Goal: Complete Application Form: Complete application form

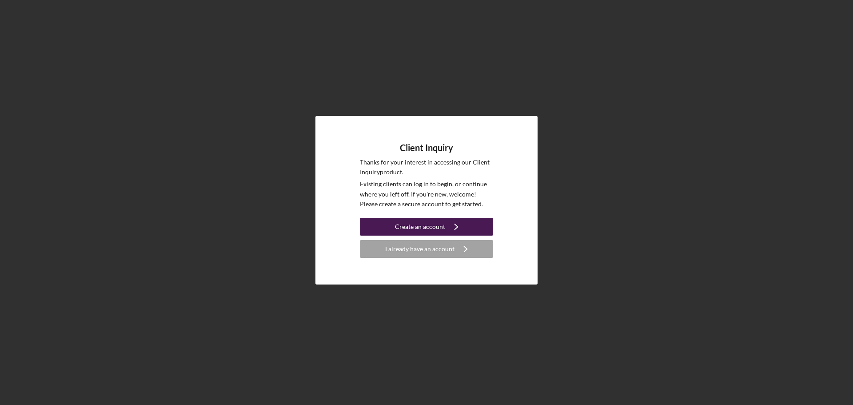
click at [439, 224] on div "Create an account" at bounding box center [420, 227] width 50 height 18
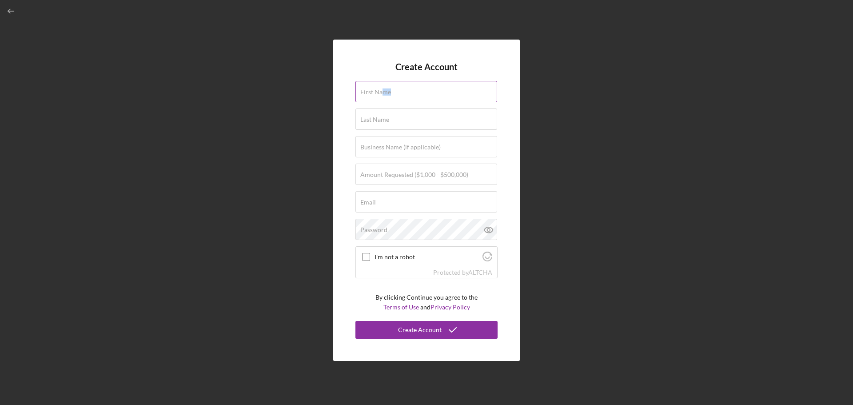
drag, startPoint x: 382, startPoint y: 95, endPoint x: 378, endPoint y: 100, distance: 7.0
click at [380, 102] on div "First Name" at bounding box center [427, 92] width 142 height 22
click at [390, 98] on input "First Name" at bounding box center [427, 91] width 142 height 21
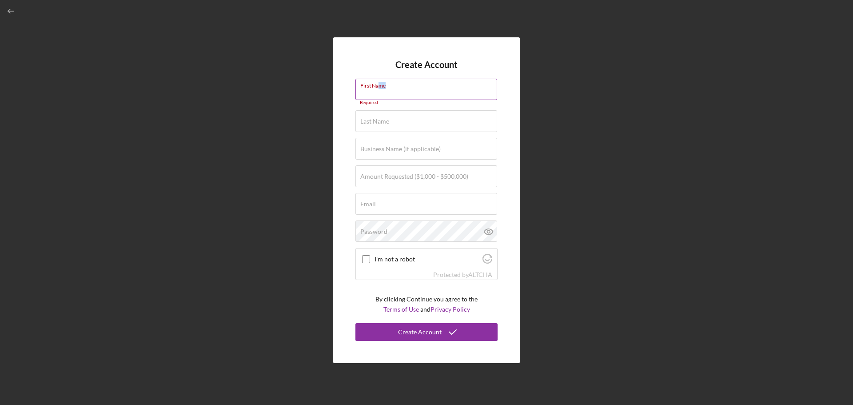
click at [373, 92] on input "First Name" at bounding box center [427, 89] width 142 height 21
click at [365, 82] on label "First Name" at bounding box center [428, 84] width 137 height 10
click at [365, 82] on input "First Name" at bounding box center [427, 89] width 142 height 21
type input "[PERSON_NAME]"
drag, startPoint x: 369, startPoint y: 120, endPoint x: 371, endPoint y: 113, distance: 6.5
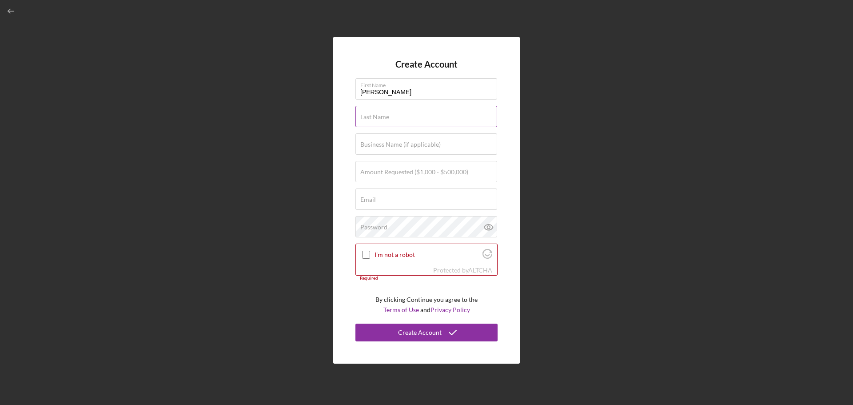
click at [371, 113] on label "Last Name" at bounding box center [374, 116] width 29 height 7
click at [361, 115] on label "Last Name" at bounding box center [374, 116] width 29 height 7
click at [361, 115] on input "Last Name" at bounding box center [427, 116] width 142 height 21
type input "[PERSON_NAME]"
click at [366, 143] on label "Business Name (if applicable)" at bounding box center [400, 144] width 80 height 7
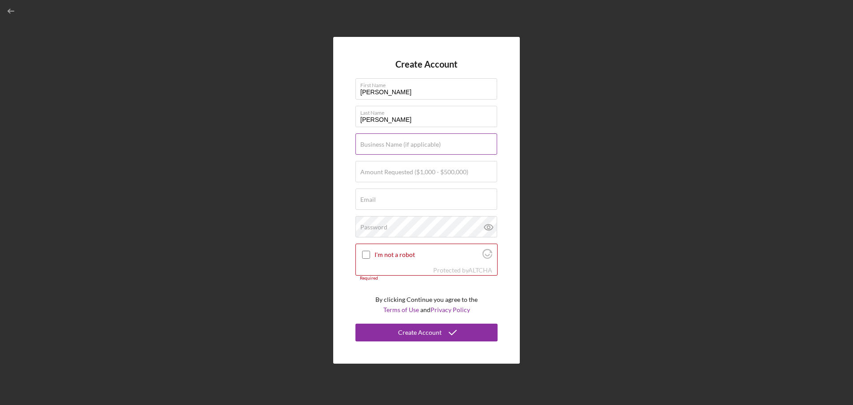
click at [366, 143] on input "Business Name (if applicable)" at bounding box center [427, 143] width 142 height 21
click at [371, 175] on label "Amount Requested ($1,000 - $500,000)" at bounding box center [414, 171] width 108 height 7
click at [371, 175] on input "Amount Requested ($1,000 - $500,000)" at bounding box center [427, 171] width 142 height 21
type input "$10,000"
click at [380, 207] on input "Email" at bounding box center [427, 198] width 142 height 21
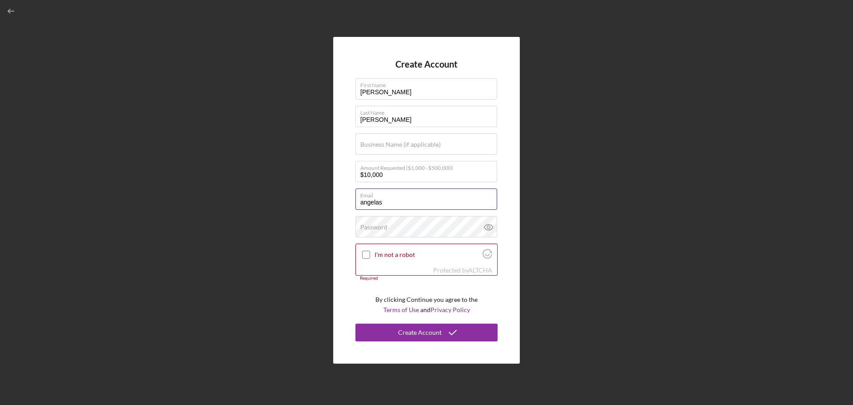
type input "[PERSON_NAME][EMAIL_ADDRESS][DOMAIN_NAME]"
click at [380, 225] on label "Password" at bounding box center [373, 227] width 27 height 7
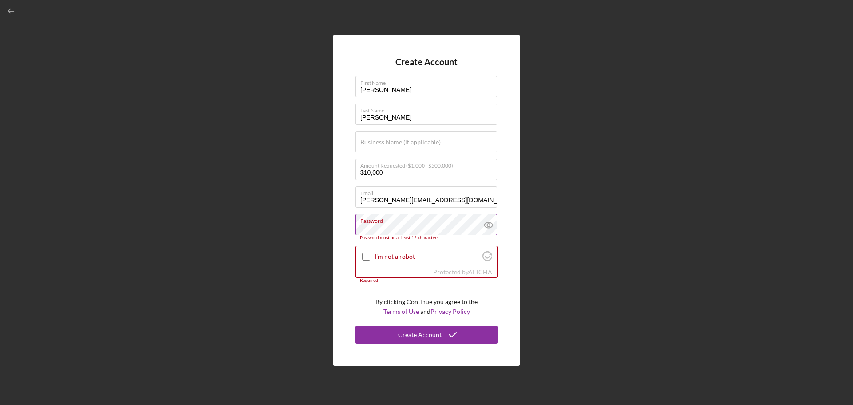
click at [489, 227] on icon at bounding box center [489, 225] width 22 height 22
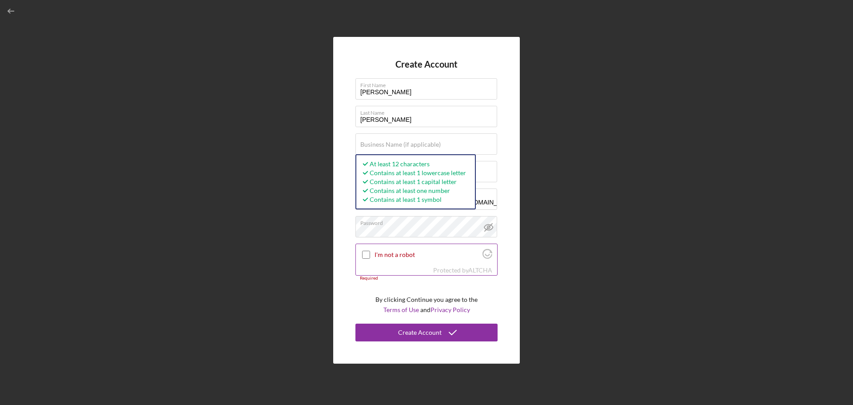
click at [365, 254] on input "I'm not a robot" at bounding box center [366, 255] width 8 height 8
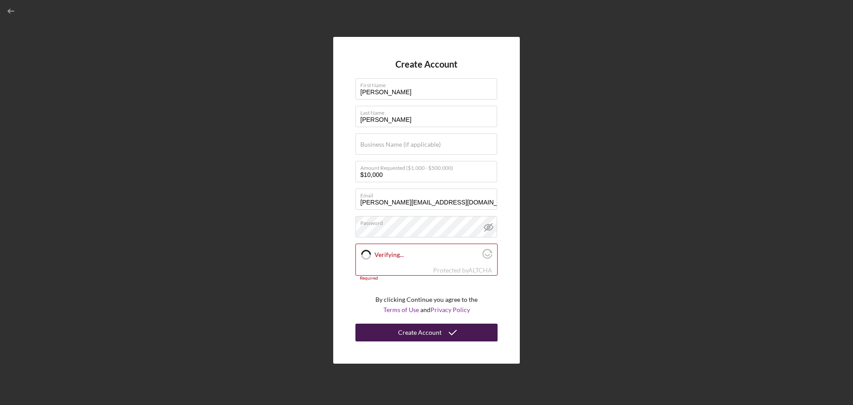
checkbox input "true"
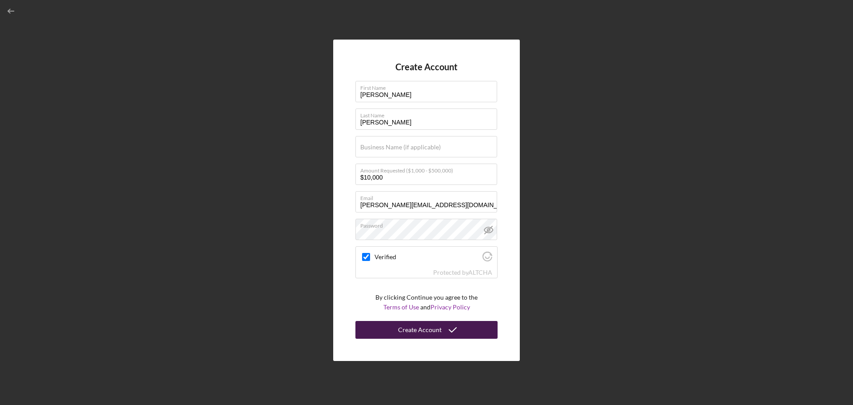
click at [419, 332] on div "Create Account" at bounding box center [420, 330] width 44 height 18
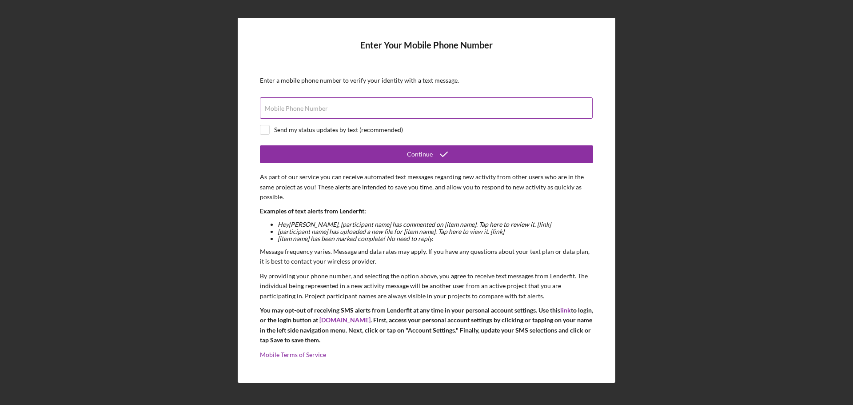
click at [339, 113] on input "Mobile Phone Number" at bounding box center [426, 107] width 333 height 21
type input "[PHONE_NUMBER]"
click at [264, 129] on input "checkbox" at bounding box center [264, 129] width 9 height 9
checkbox input "true"
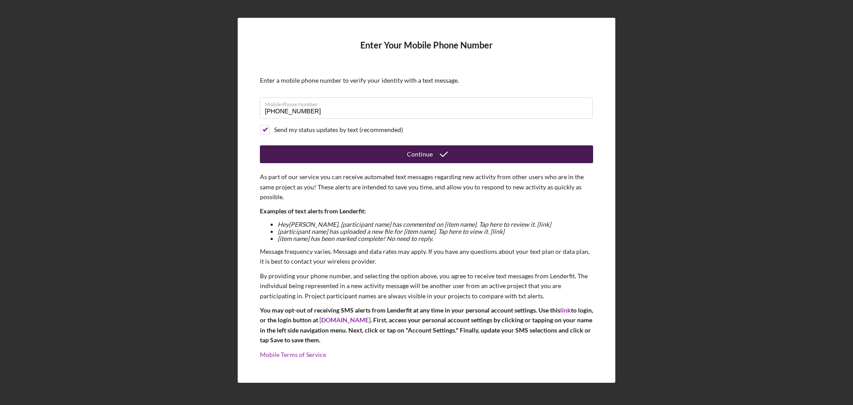
click at [416, 156] on div "Continue" at bounding box center [420, 154] width 26 height 18
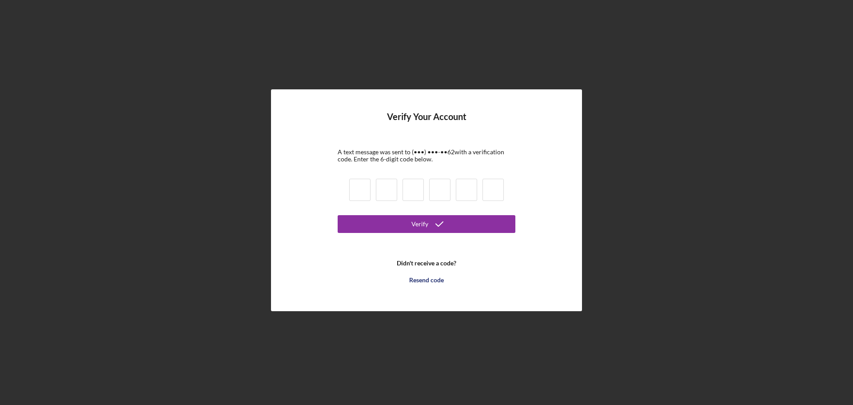
click at [350, 189] on input at bounding box center [359, 190] width 21 height 22
type input "1"
type input "6"
type input "0"
type input "1"
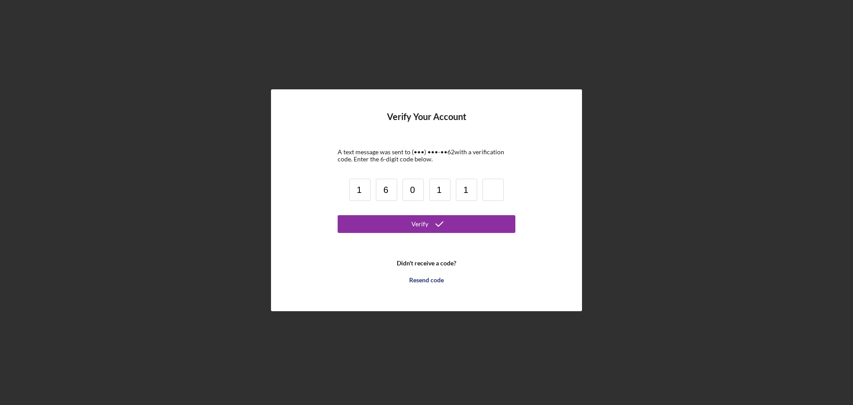
type input "1"
type input "3"
click at [445, 226] on icon "submit" at bounding box center [439, 224] width 22 height 22
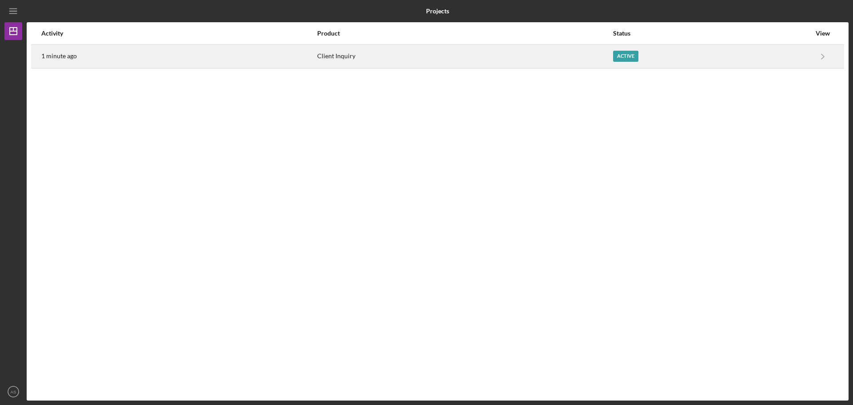
click at [798, 55] on div "Active" at bounding box center [712, 56] width 198 height 22
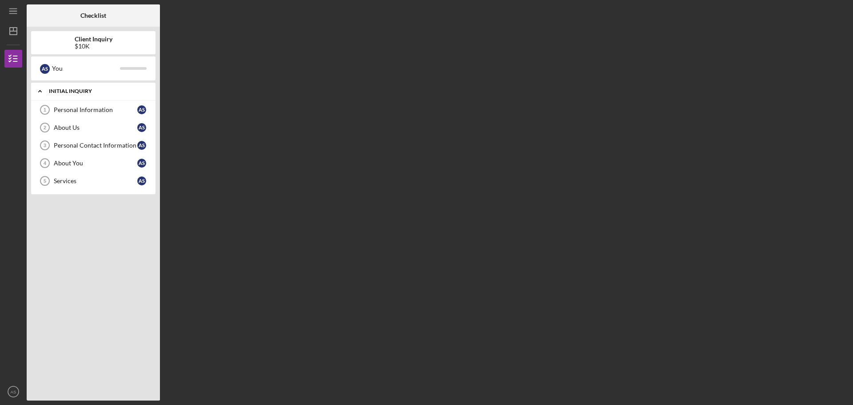
click at [81, 88] on div "Initial Inquiry" at bounding box center [97, 90] width 96 height 5
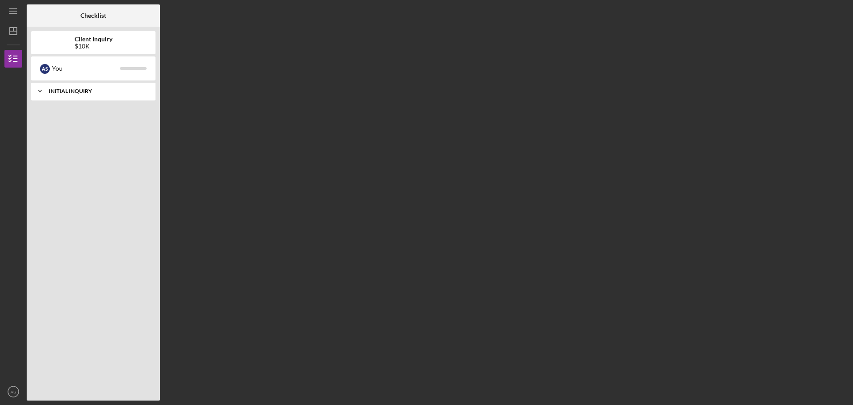
click at [81, 88] on div "Initial Inquiry" at bounding box center [97, 90] width 96 height 5
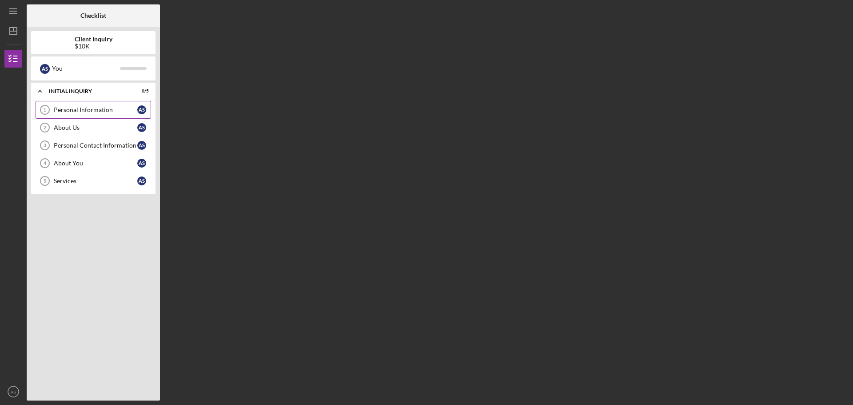
click at [83, 110] on div "Personal Information" at bounding box center [96, 109] width 84 height 7
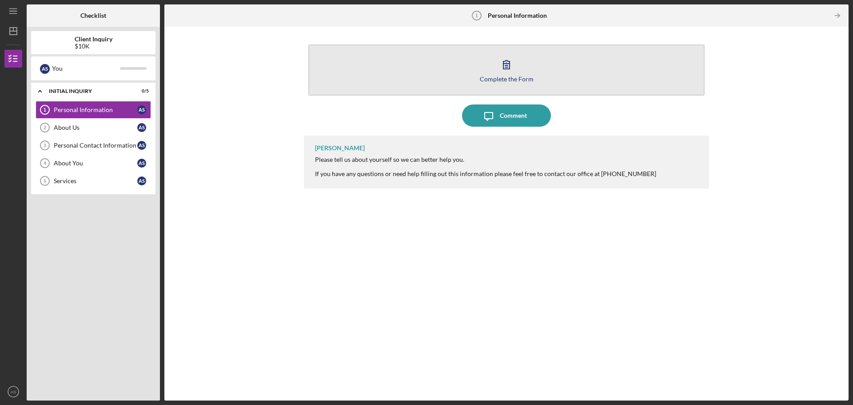
click at [504, 77] on div "Complete the Form" at bounding box center [507, 79] width 54 height 7
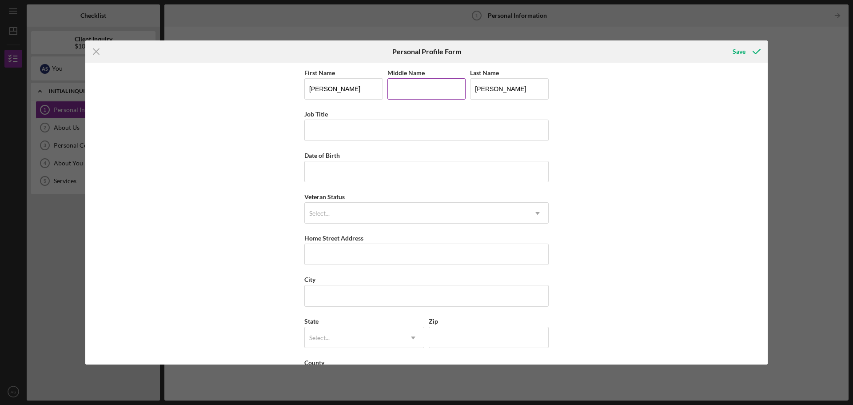
click at [407, 90] on input "Middle Name" at bounding box center [427, 88] width 79 height 21
type input "M"
click at [334, 136] on input "Job Title" at bounding box center [426, 130] width 244 height 21
click at [342, 135] on input "Job Title" at bounding box center [426, 130] width 244 height 21
type input "Behavioral Tech-Lead"
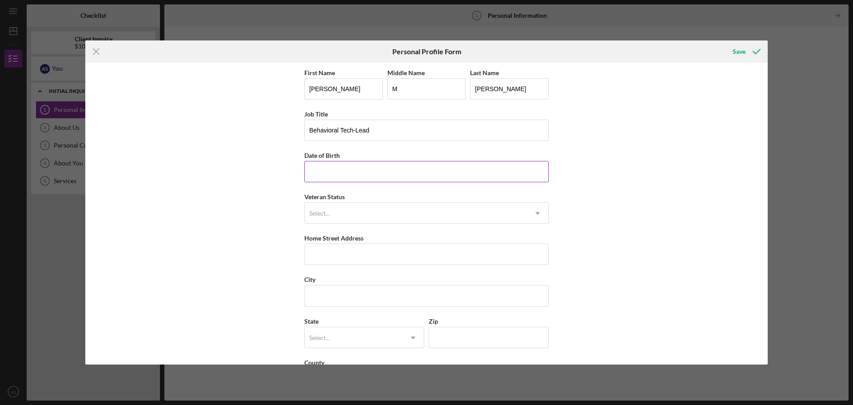
click at [336, 180] on input "Date of Birth" at bounding box center [426, 171] width 244 height 21
type input "[DATE]"
click at [348, 212] on div "Select..." at bounding box center [416, 213] width 222 height 20
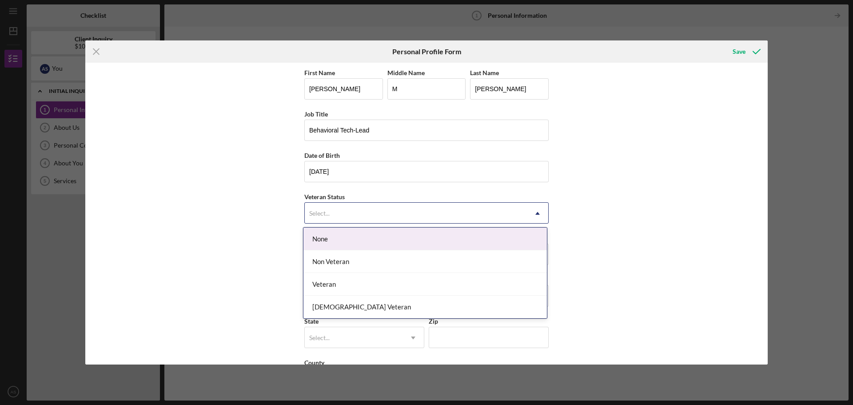
click at [348, 244] on div "None" at bounding box center [426, 239] width 244 height 23
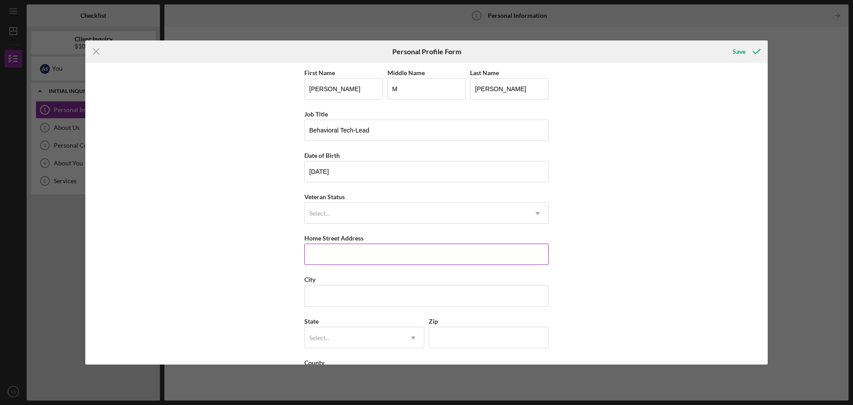
click at [351, 256] on input "Home Street Address" at bounding box center [426, 254] width 244 height 21
type input "[STREET_ADDRESS]"
click at [363, 294] on input "City" at bounding box center [426, 295] width 244 height 21
type input "Z"
type input "Luck"
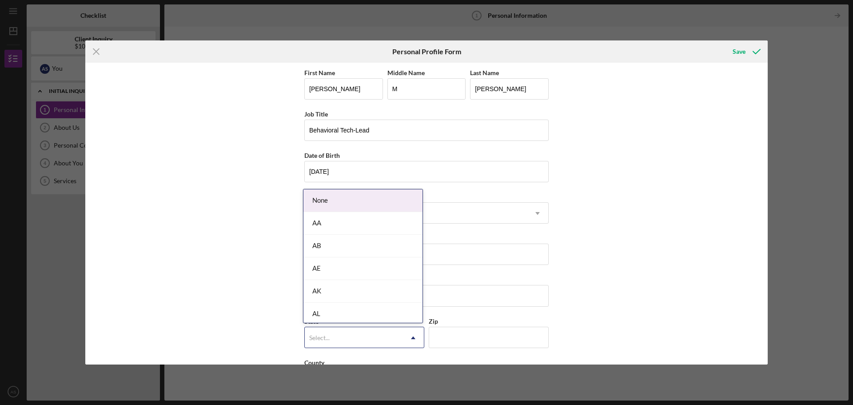
click at [327, 334] on div "Select..." at bounding box center [319, 337] width 20 height 7
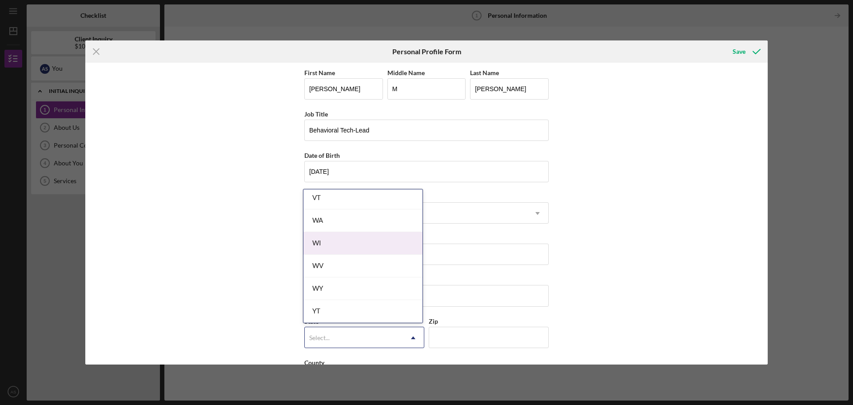
click at [373, 247] on div "WI" at bounding box center [363, 243] width 119 height 23
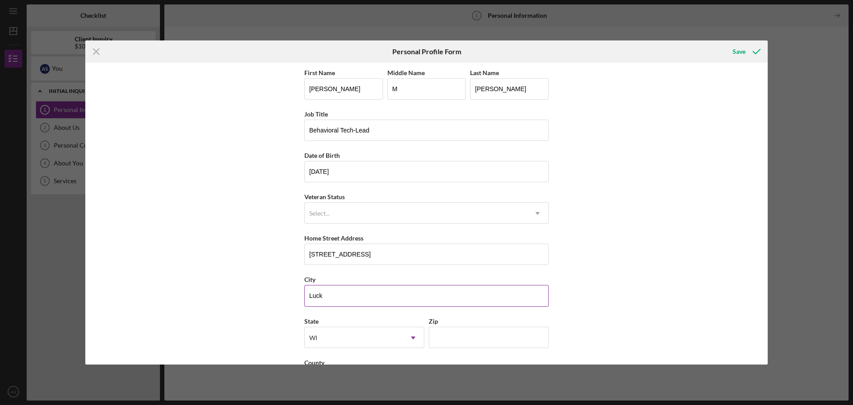
scroll to position [38, 0]
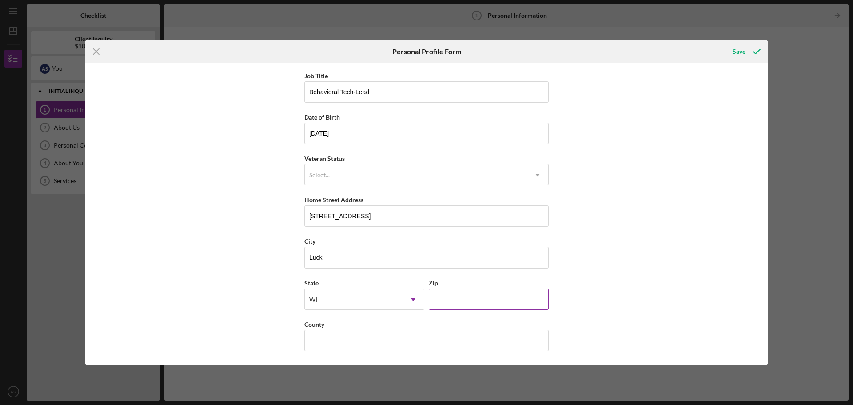
click at [442, 296] on input "Zip" at bounding box center [489, 298] width 120 height 21
type input "54853"
click at [419, 346] on input "County" at bounding box center [426, 340] width 244 height 21
type input "polk"
click at [750, 52] on icon "submit" at bounding box center [757, 51] width 22 height 22
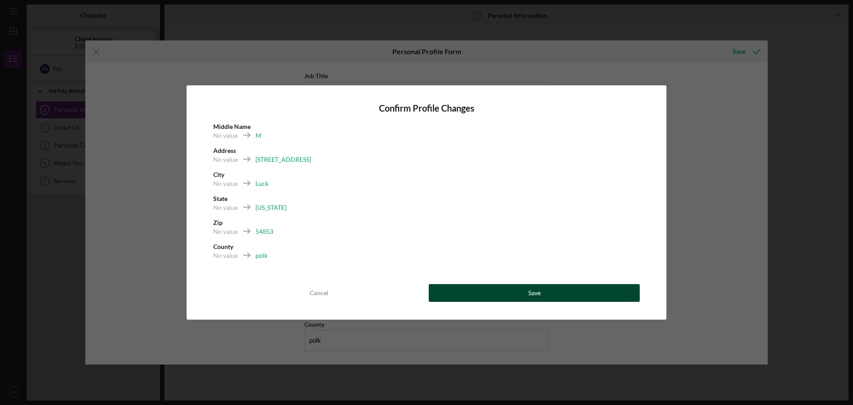
click at [551, 294] on button "Save" at bounding box center [534, 293] width 211 height 18
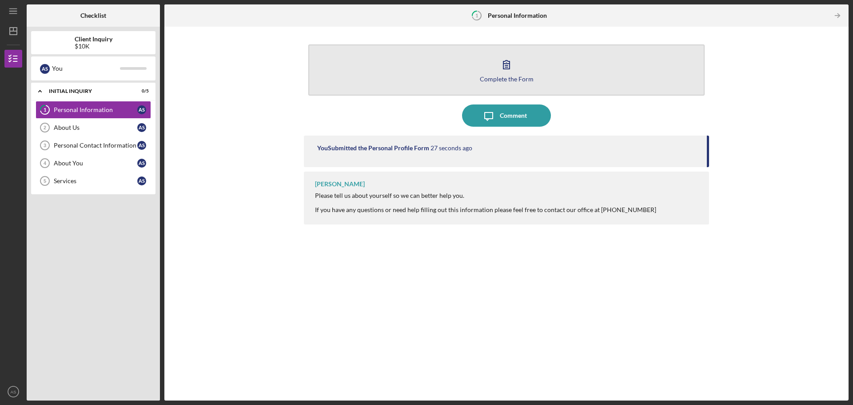
click at [504, 76] on div "Complete the Form" at bounding box center [507, 79] width 54 height 7
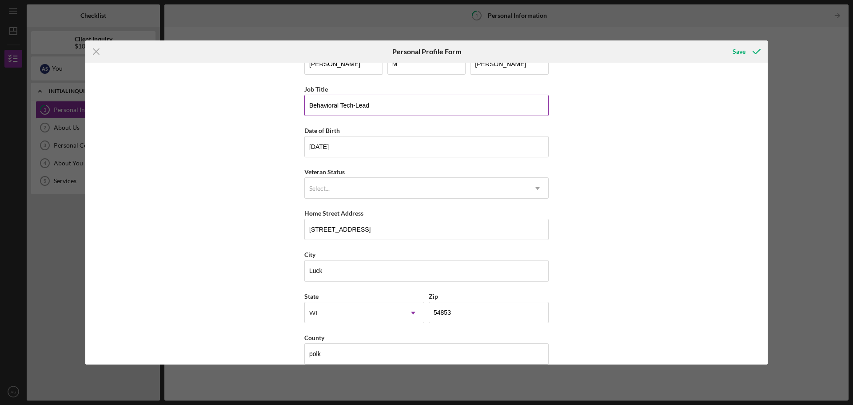
scroll to position [38, 0]
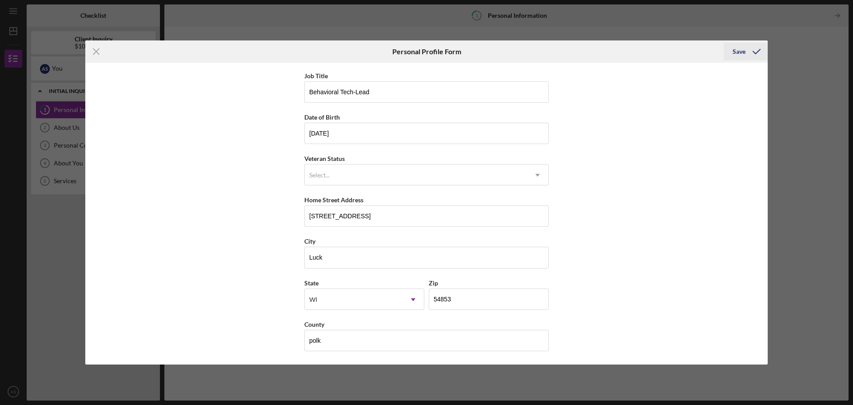
click at [741, 48] on div "Save" at bounding box center [739, 52] width 13 height 18
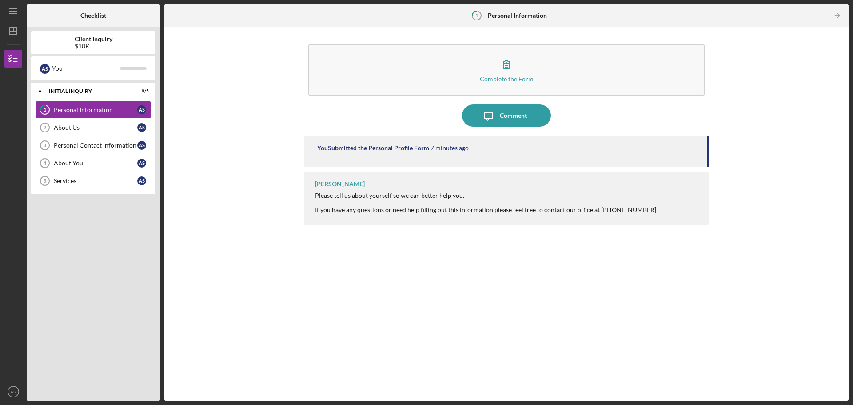
click at [400, 144] on div "You Submitted the Personal Profile Form" at bounding box center [373, 147] width 112 height 7
click at [386, 192] on div "[PERSON_NAME] Please tell us about yourself so we can better help you. If you h…" at bounding box center [506, 198] width 405 height 53
click at [338, 186] on div "[PERSON_NAME]" at bounding box center [340, 183] width 50 height 7
click at [487, 120] on icon "Icon/Message" at bounding box center [489, 115] width 22 height 22
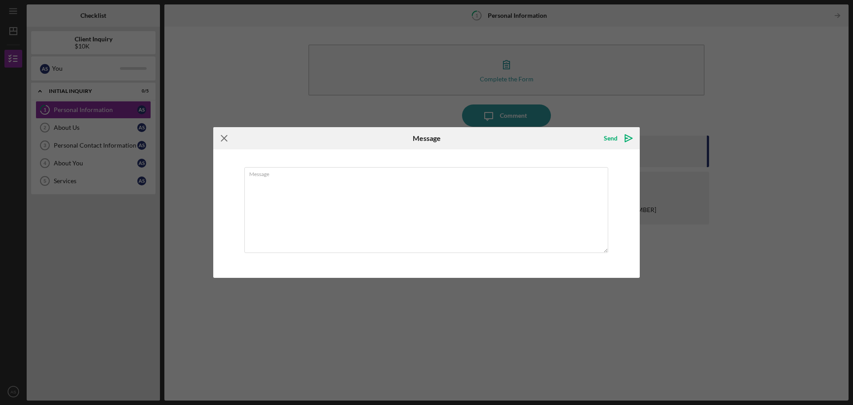
type textarea "M"
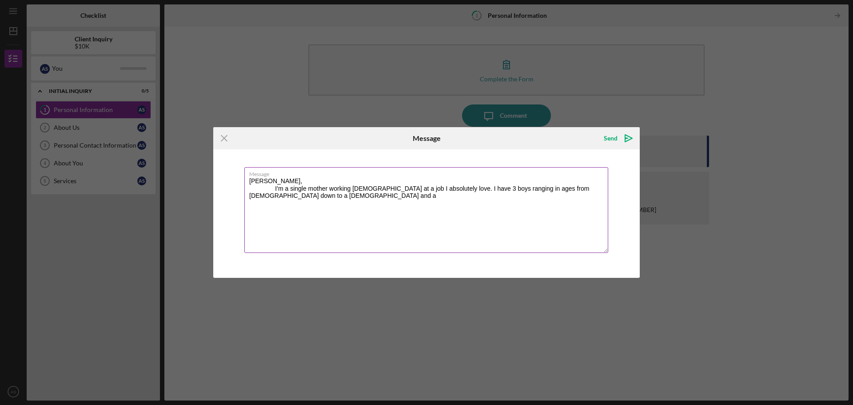
click at [606, 189] on textarea "[PERSON_NAME], I'm a single mother working [DEMOGRAPHIC_DATA] at a job I absolu…" at bounding box center [426, 210] width 364 height 86
click at [284, 197] on textarea "[PERSON_NAME], I'm a single mother working [DEMOGRAPHIC_DATA] at a job I absolu…" at bounding box center [426, 210] width 364 height 86
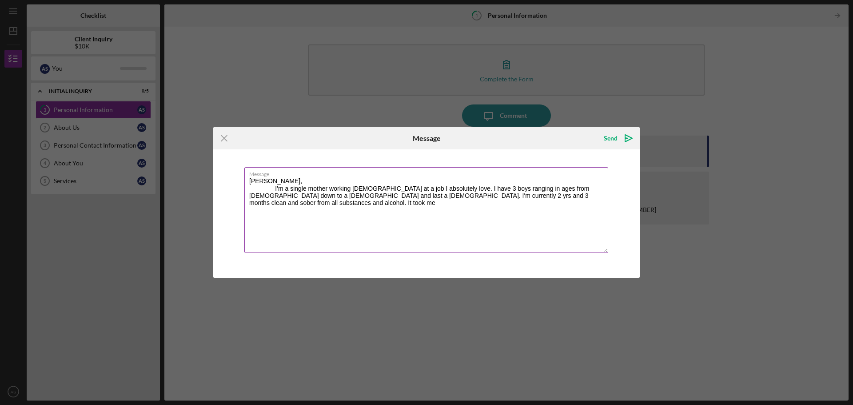
click at [551, 188] on textarea "[PERSON_NAME], I'm a single mother working [DEMOGRAPHIC_DATA] at a job I absolu…" at bounding box center [426, 210] width 364 height 86
click at [607, 186] on textarea "[PERSON_NAME], I'm a single mother working [DEMOGRAPHIC_DATA] at a job I absolu…" at bounding box center [426, 210] width 364 height 86
type textarea "[PERSON_NAME], I'm a single mother working [DEMOGRAPHIC_DATA] at a job I absolu…"
